Goal: Task Accomplishment & Management: Complete application form

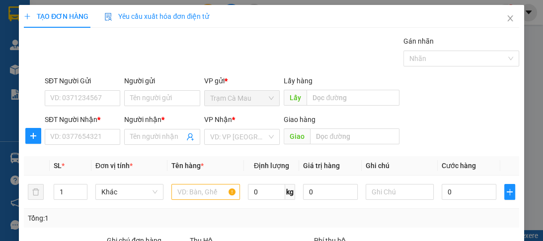
scroll to position [125, 0]
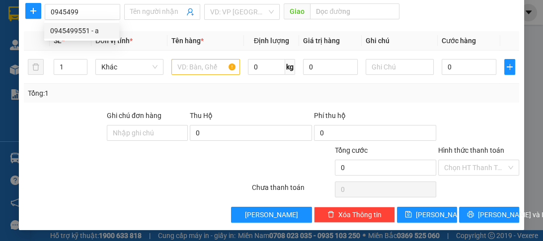
click at [90, 34] on div "0945499551 - a" at bounding box center [81, 30] width 63 height 11
type input "0945499551"
type input "a"
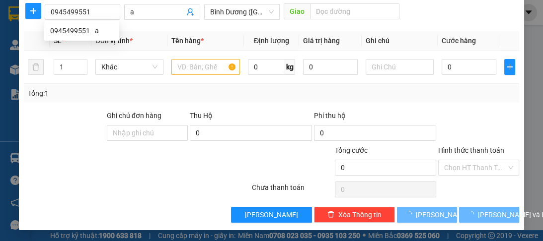
type input "300.000"
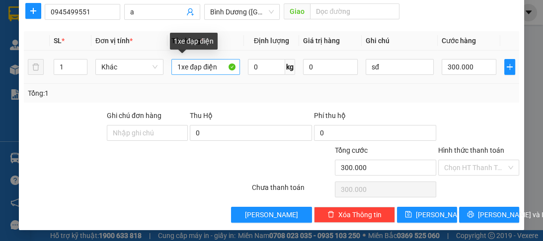
type input "0945499551"
click at [219, 66] on input "1xe đạp điện" at bounding box center [205, 67] width 68 height 16
type input "1"
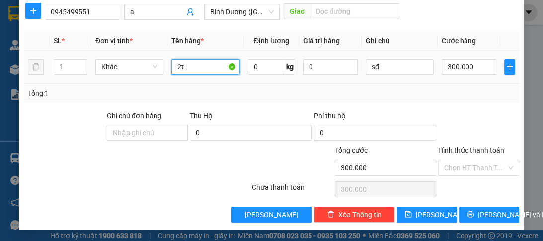
type input "2t"
click at [471, 74] on div "300.000" at bounding box center [468, 67] width 55 height 20
click at [471, 73] on input "300.000" at bounding box center [468, 67] width 55 height 16
type input "0"
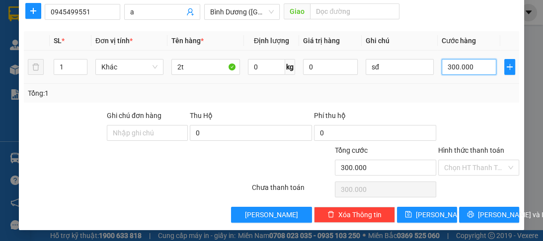
type input "0"
type input "1"
type input "01"
type input "10"
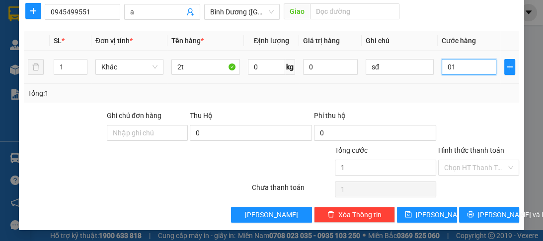
type input "10"
type input "010"
type input "100"
type input "0.100"
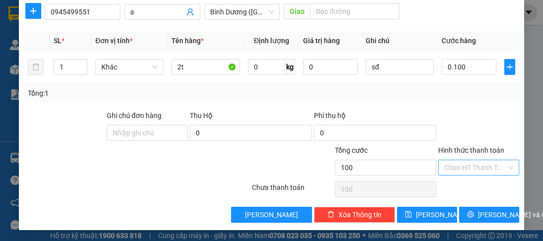
type input "100.000"
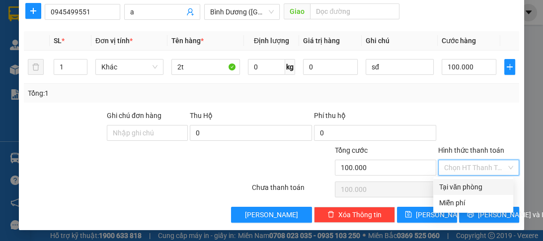
click at [474, 170] on input "Hình thức thanh toán" at bounding box center [475, 167] width 62 height 15
click at [456, 187] on div "Tại văn phòng" at bounding box center [473, 187] width 68 height 11
type input "0"
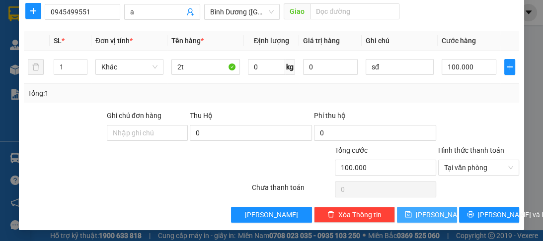
click at [434, 212] on button "[PERSON_NAME]" at bounding box center [427, 215] width 60 height 16
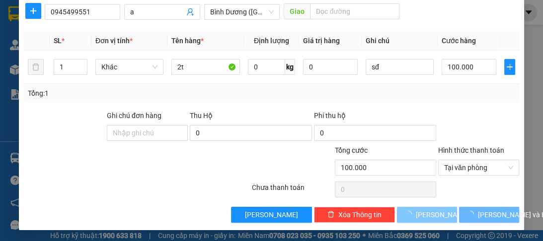
type input "0"
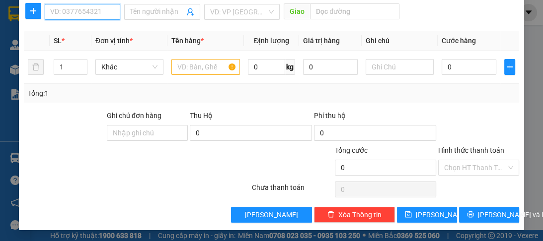
click at [75, 15] on input "SĐT Người Nhận *" at bounding box center [82, 12] width 75 height 16
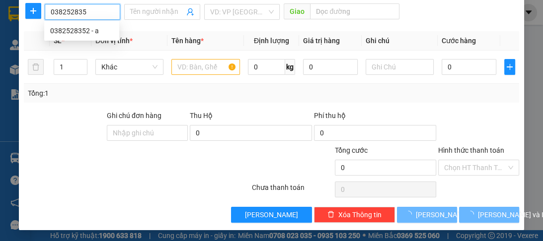
type input "0382528352"
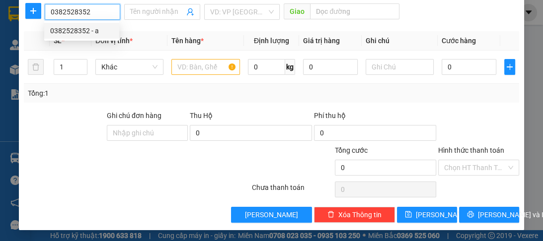
click at [52, 36] on div "0382528352 - a" at bounding box center [81, 30] width 63 height 11
type input "a"
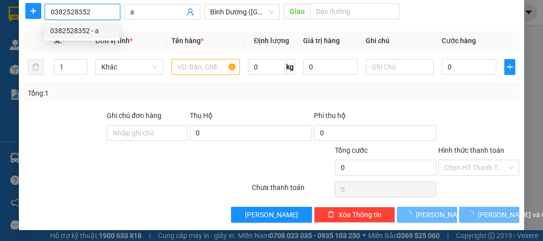
type input "150.000"
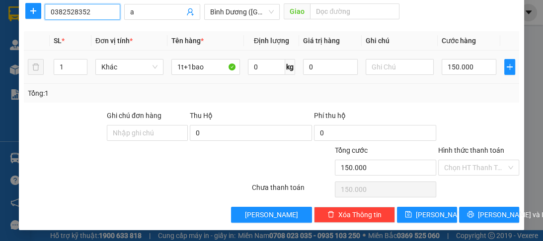
type input "0382528352"
click at [463, 57] on div "150.000" at bounding box center [468, 67] width 55 height 20
type input "0"
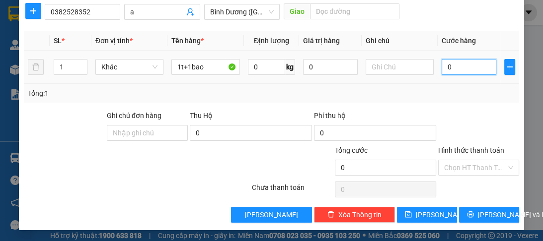
type input "1"
type input "01"
type input "13"
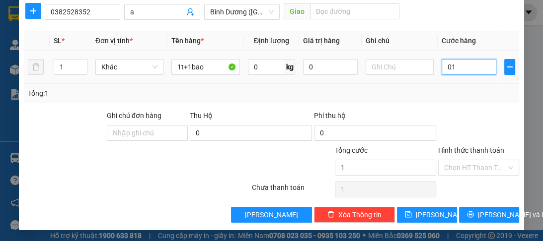
type input "013"
type input "130"
type input "0.130"
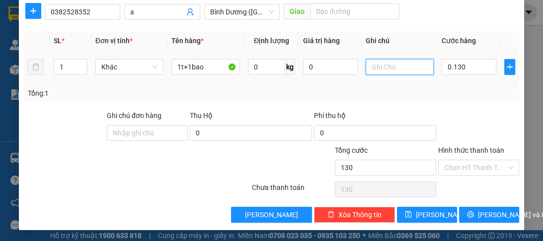
type input "130.000"
click at [396, 66] on input "text" at bounding box center [399, 67] width 68 height 16
type input "sđ"
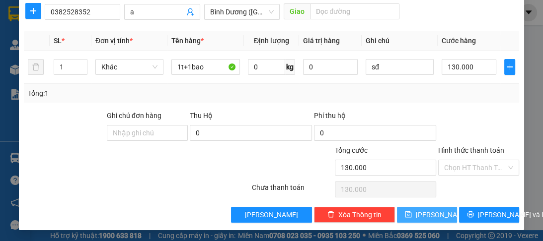
click at [432, 216] on span "[PERSON_NAME]" at bounding box center [442, 215] width 53 height 11
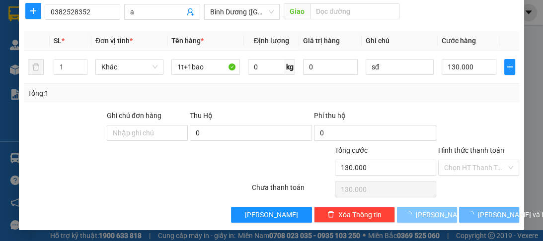
type input "0"
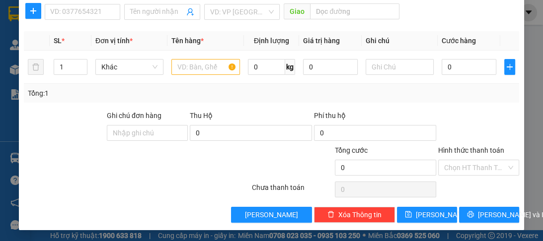
click at [67, 20] on div "SĐT Người Nhận * VD: 0377654321" at bounding box center [82, 6] width 75 height 35
click at [81, 17] on input "SĐT Người Nhận *" at bounding box center [82, 12] width 75 height 16
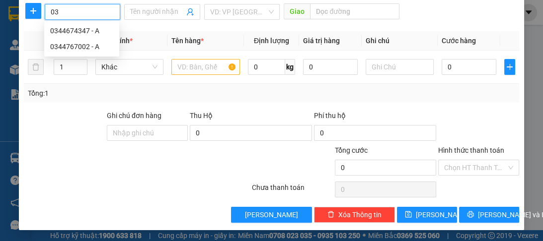
type input "0"
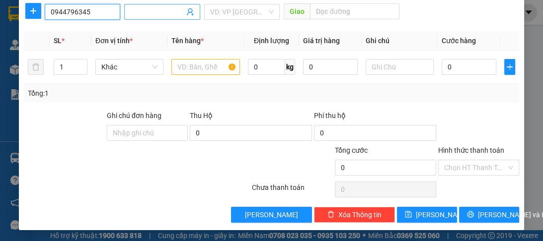
type input "0944796345"
click at [146, 12] on input "Người nhận *" at bounding box center [157, 11] width 54 height 11
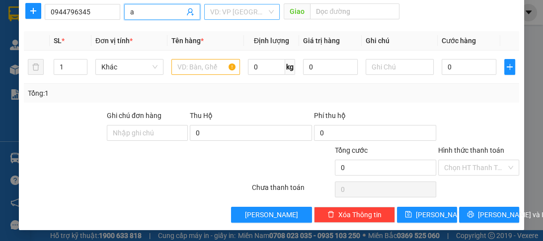
type input "a"
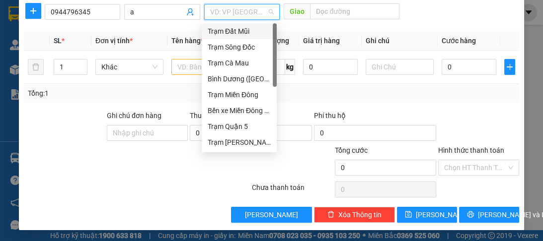
drag, startPoint x: 225, startPoint y: 12, endPoint x: 271, endPoint y: 99, distance: 97.7
click at [251, 54] on body "Kết quả tìm kiếm ( 0 ) Bộ lọc No Data camau.yenhung 1 Quản [PERSON_NAME] lý khá…" at bounding box center [271, 120] width 543 height 241
click at [230, 127] on div "Trạm Quận 5" at bounding box center [239, 126] width 63 height 11
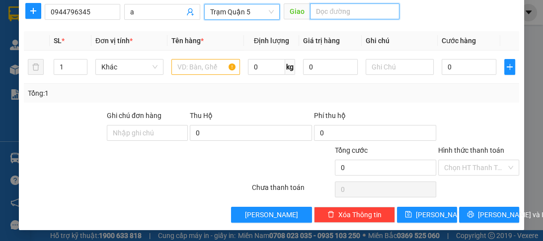
click at [331, 6] on input "text" at bounding box center [354, 11] width 89 height 16
type input "longan"
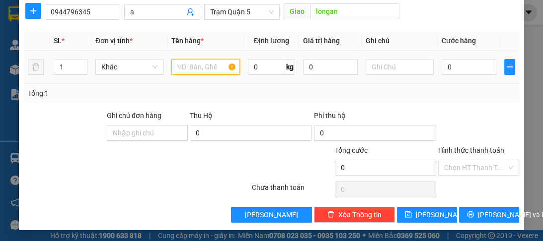
click at [212, 70] on input "text" at bounding box center [205, 67] width 68 height 16
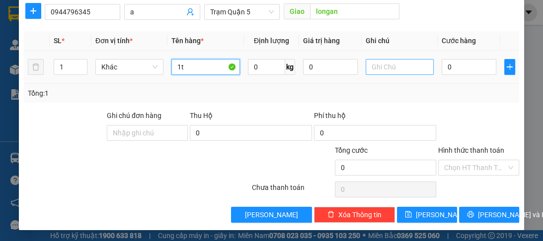
type input "1t"
click at [369, 67] on input "text" at bounding box center [399, 67] width 68 height 16
type input "sd"
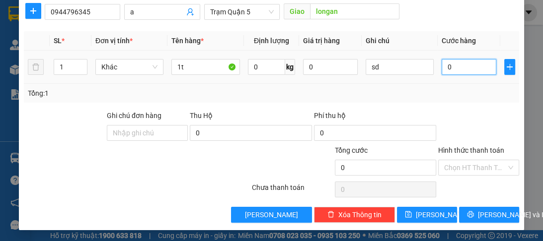
click at [472, 69] on input "0" at bounding box center [468, 67] width 55 height 16
type input "1"
type input "10"
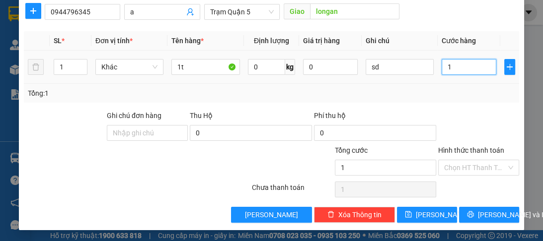
type input "10"
type input "100"
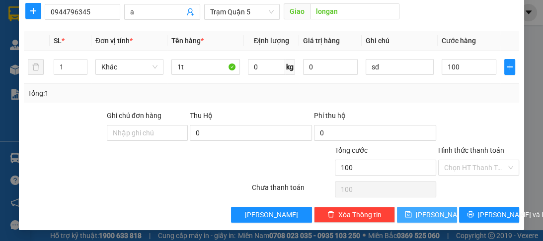
type input "100.000"
click at [434, 217] on button "[PERSON_NAME]" at bounding box center [427, 215] width 60 height 16
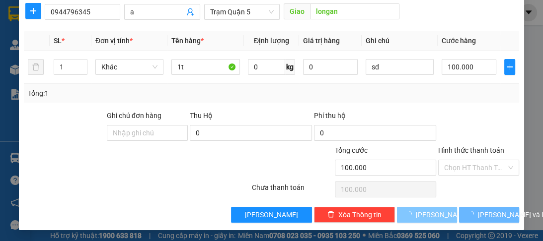
type input "0"
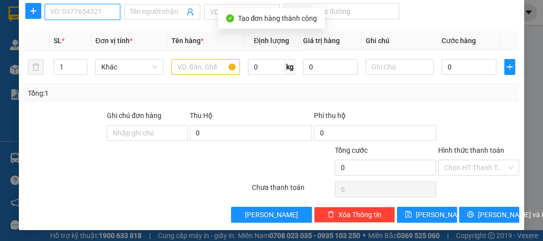
click at [55, 9] on input "SĐT Người Nhận *" at bounding box center [82, 12] width 75 height 16
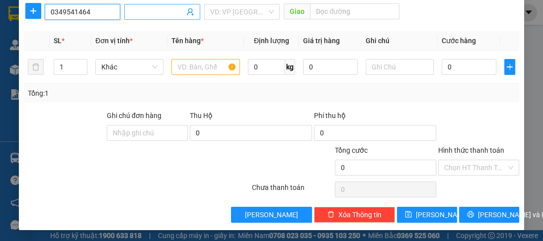
type input "0349541464"
click at [170, 14] on input "Người nhận *" at bounding box center [157, 11] width 54 height 11
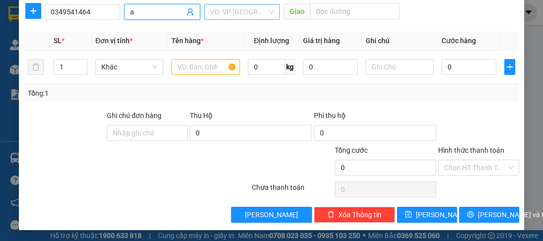
click at [204, 9] on div "VD: VP [GEOGRAPHIC_DATA]" at bounding box center [241, 12] width 75 height 16
type input "a"
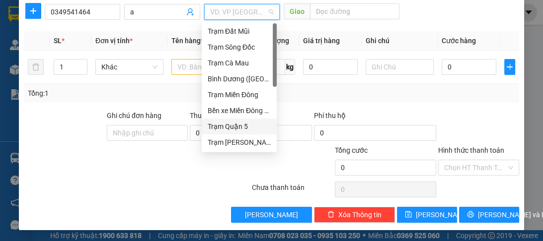
click at [222, 14] on input "search" at bounding box center [238, 11] width 57 height 15
drag, startPoint x: 244, startPoint y: 89, endPoint x: 244, endPoint y: 96, distance: 6.5
click at [244, 93] on div "Trạm Miền Đông" at bounding box center [239, 94] width 63 height 11
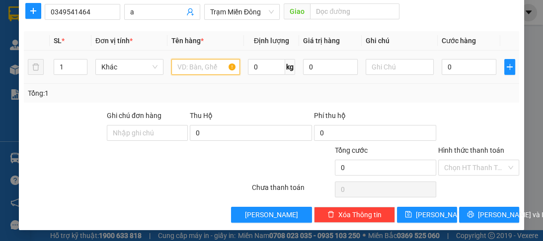
click at [189, 72] on input "text" at bounding box center [205, 67] width 68 height 16
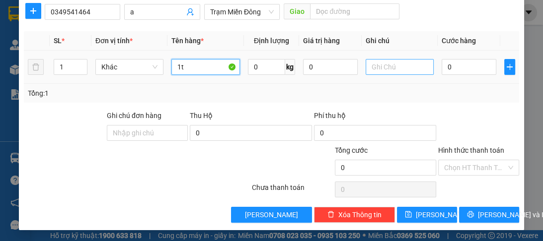
type input "1t"
click at [389, 69] on input "text" at bounding box center [399, 67] width 68 height 16
type input "sđ"
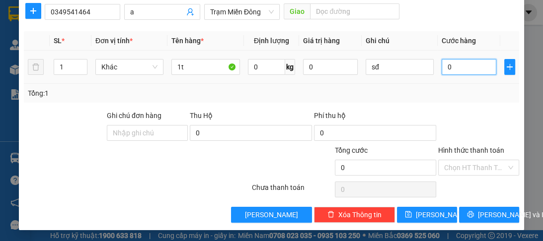
click at [463, 59] on input "0" at bounding box center [468, 67] width 55 height 16
type input "1"
type input "13"
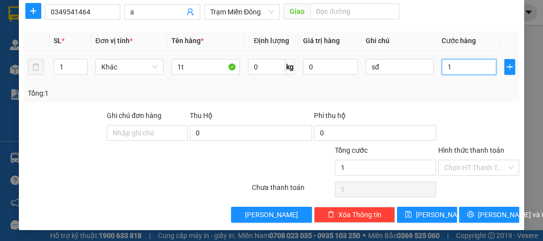
type input "13"
type input "130"
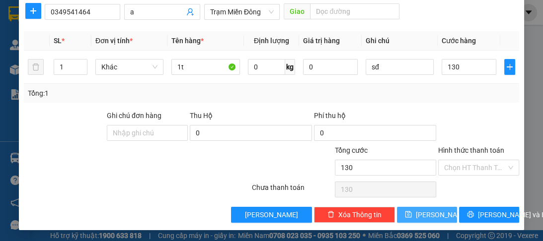
type input "130.000"
click at [432, 210] on span "[PERSON_NAME]" at bounding box center [442, 215] width 53 height 11
type input "0"
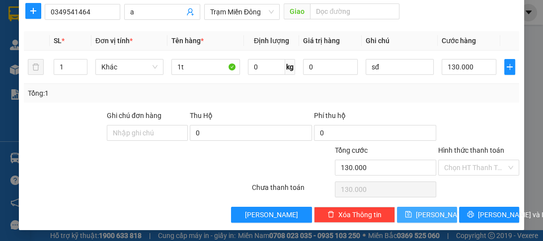
type input "0"
